Goal: Find contact information: Find contact information

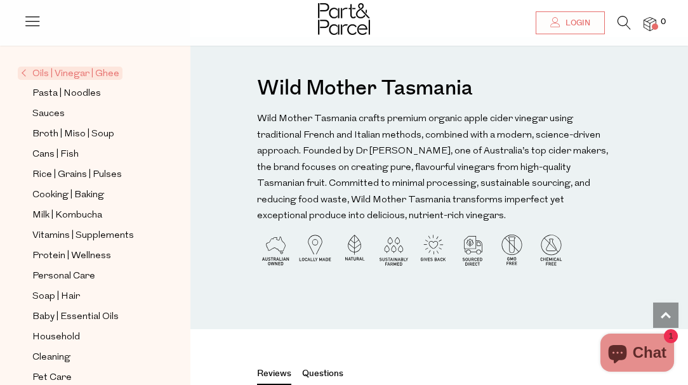
scroll to position [1472, 0]
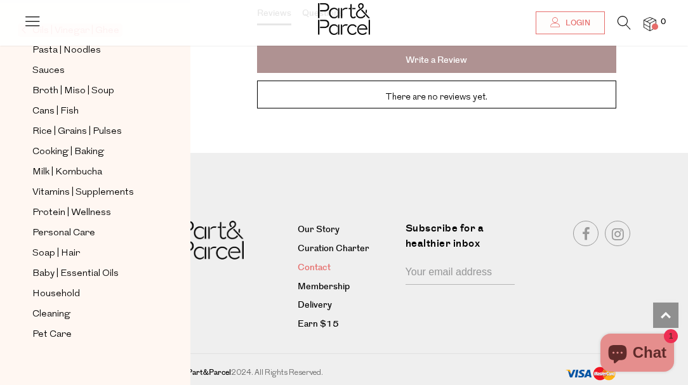
click at [308, 262] on link "Contact" at bounding box center [347, 268] width 98 height 15
